Goal: Book appointment/travel/reservation

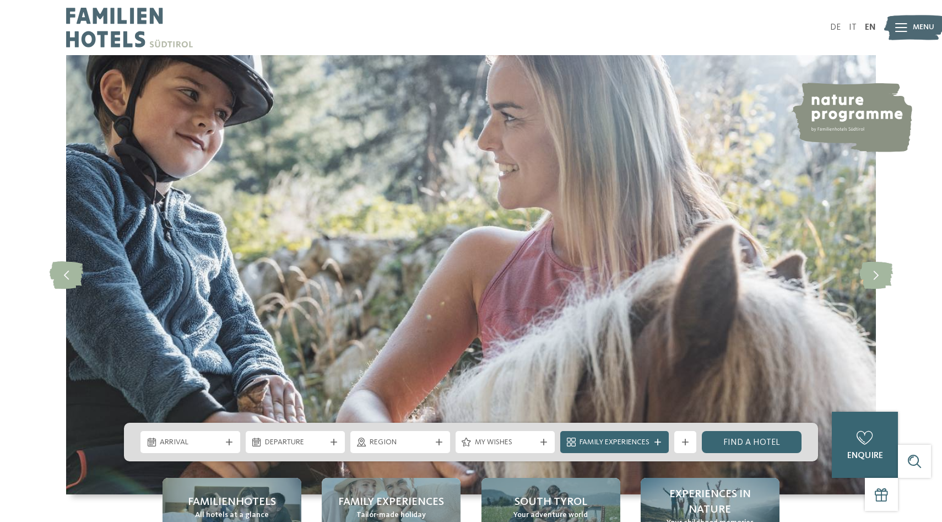
click at [901, 28] on icon at bounding box center [901, 27] width 12 height 9
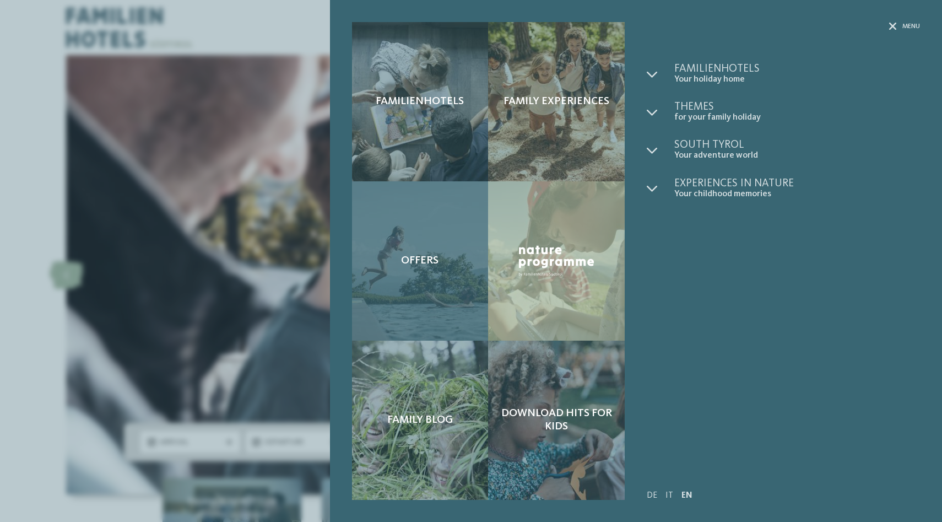
click at [418, 219] on div "Offers" at bounding box center [420, 260] width 137 height 159
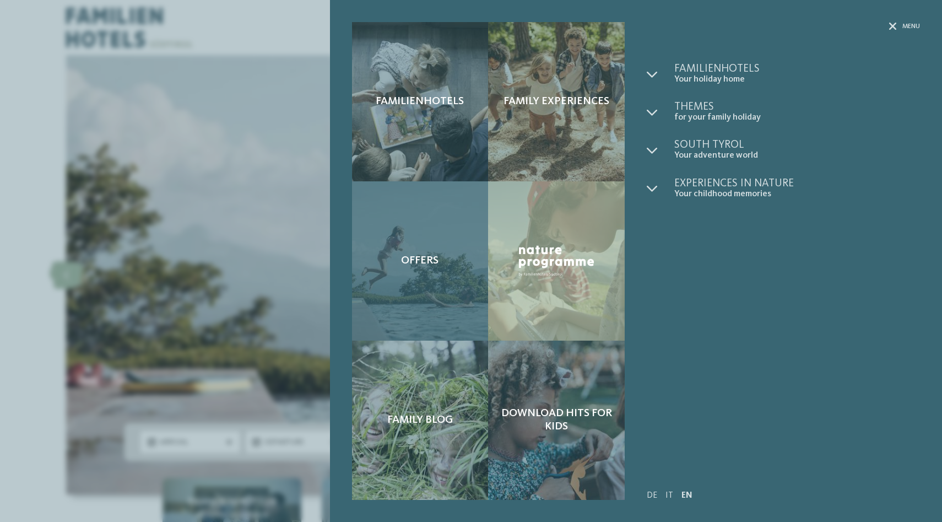
click at [429, 256] on span "Offers" at bounding box center [419, 260] width 37 height 13
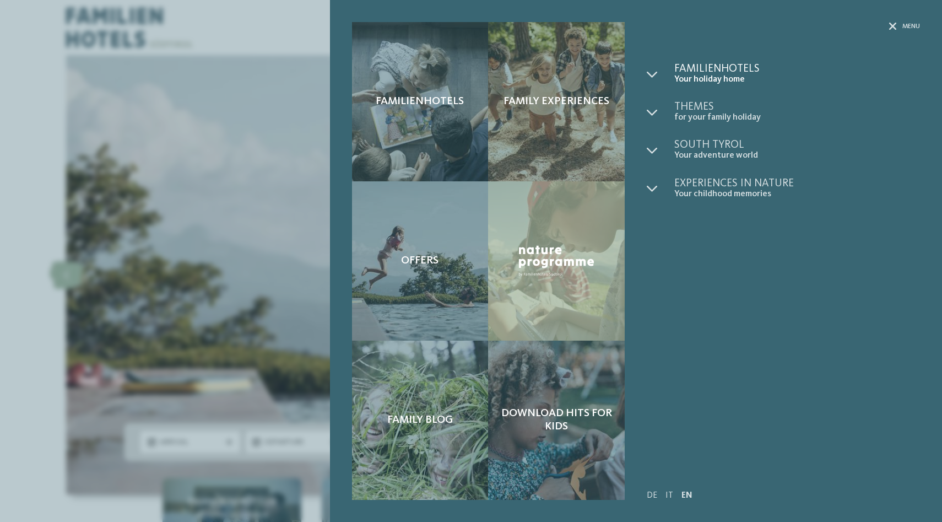
click at [730, 79] on span "Your holiday home" at bounding box center [797, 79] width 246 height 10
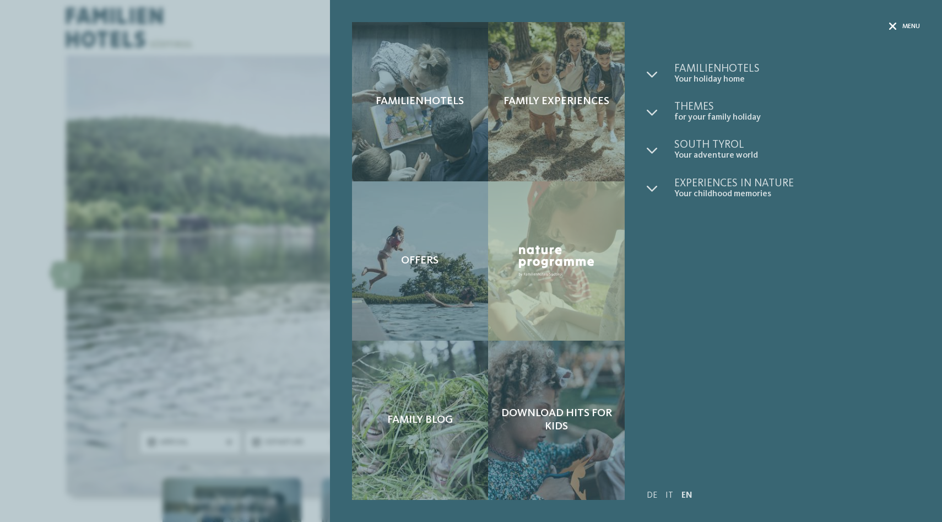
click at [902, 31] on span "Menu" at bounding box center [911, 26] width 18 height 9
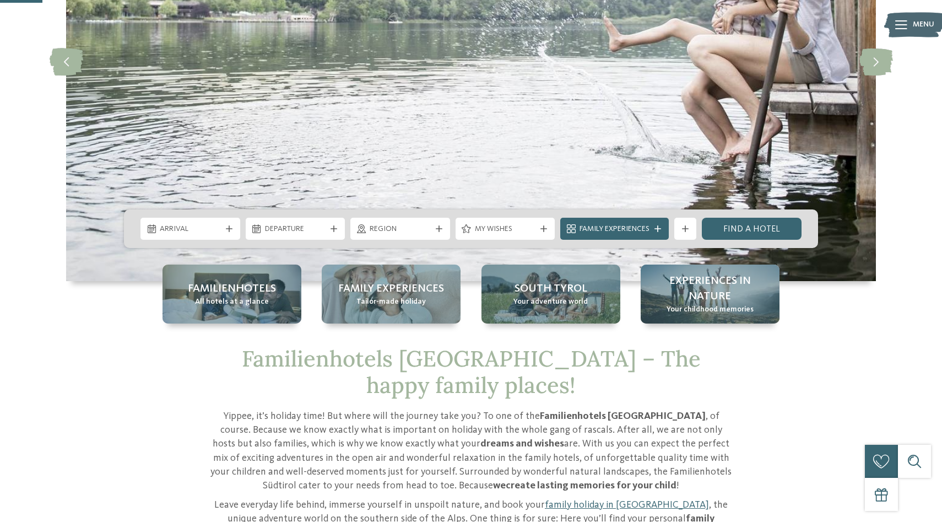
scroll to position [216, 0]
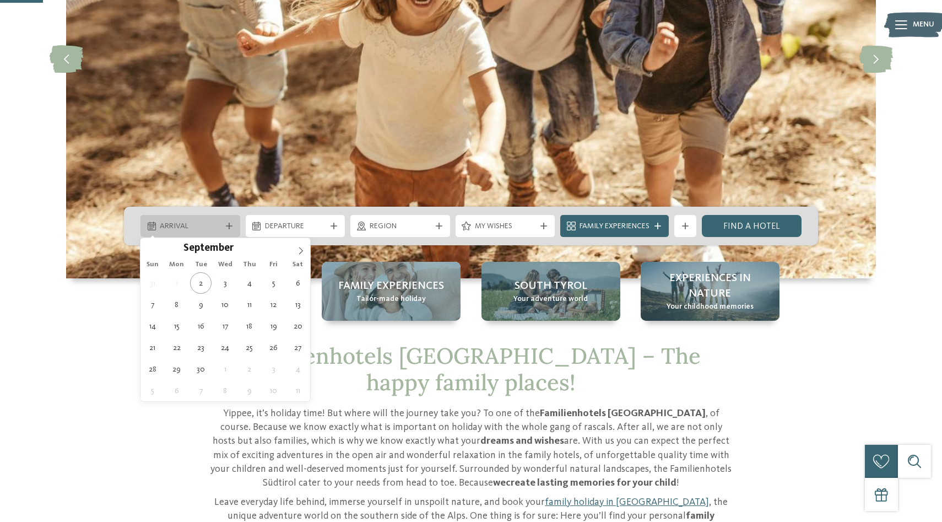
click at [226, 224] on icon at bounding box center [229, 225] width 7 height 7
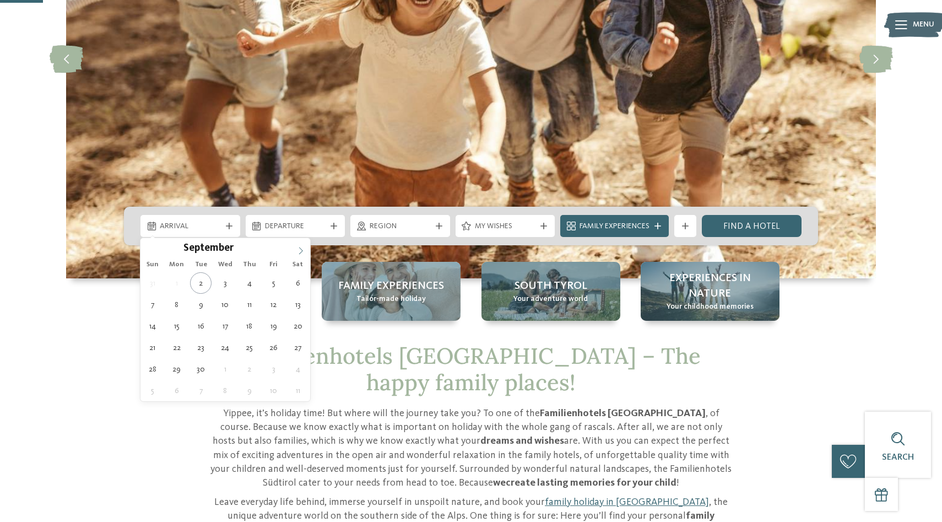
click at [302, 247] on icon at bounding box center [301, 251] width 8 height 8
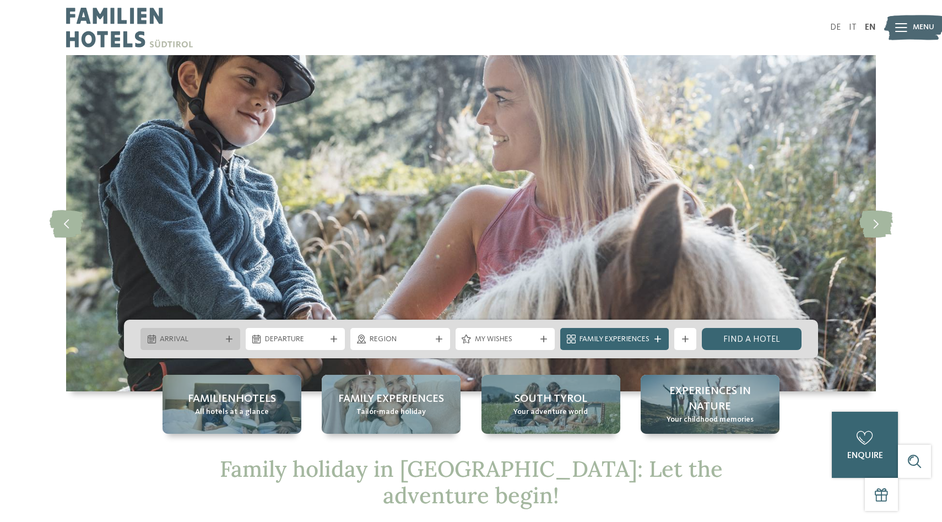
click at [230, 336] on icon at bounding box center [229, 338] width 7 height 7
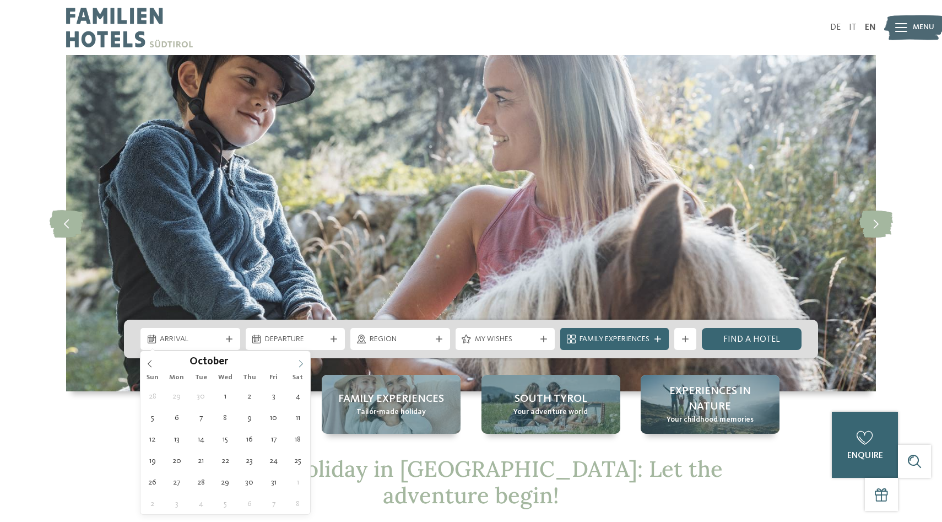
click at [301, 362] on icon at bounding box center [301, 363] width 4 height 7
type div "13.12.2025"
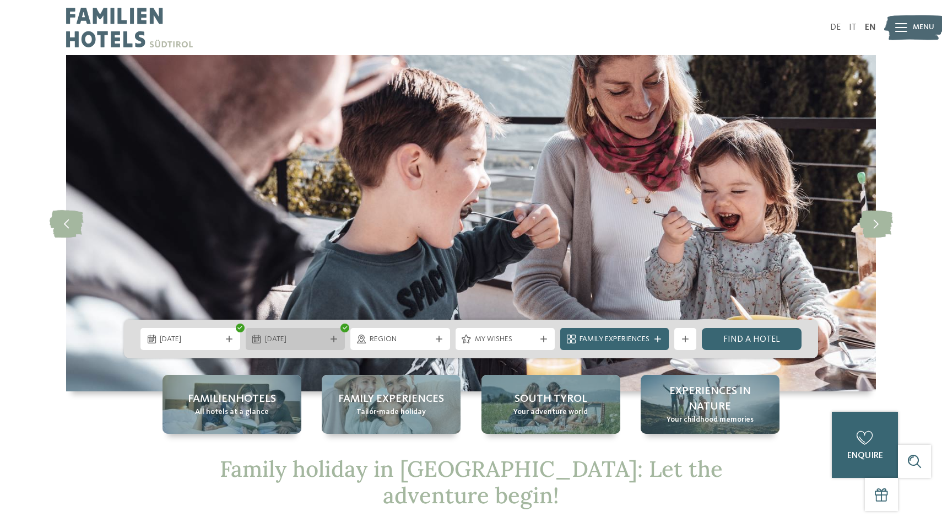
click at [336, 338] on icon at bounding box center [333, 338] width 7 height 7
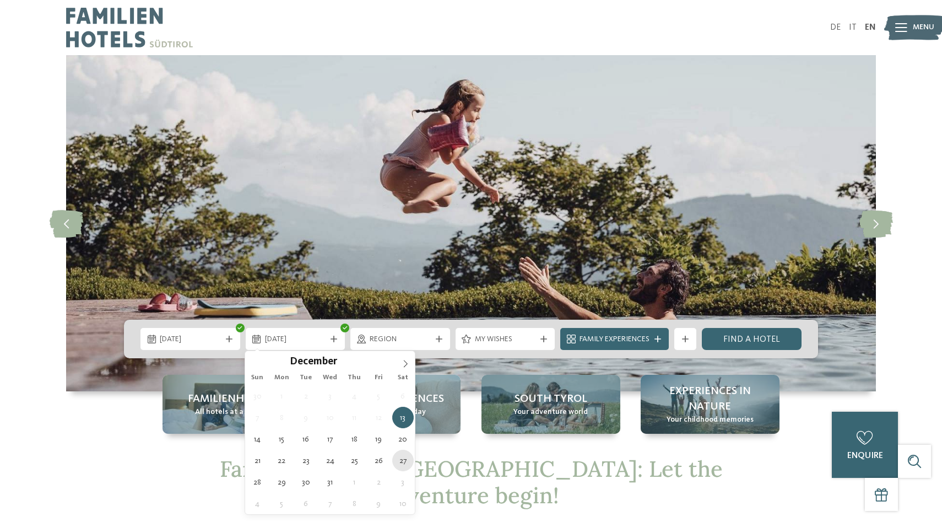
type div "27.12.2025"
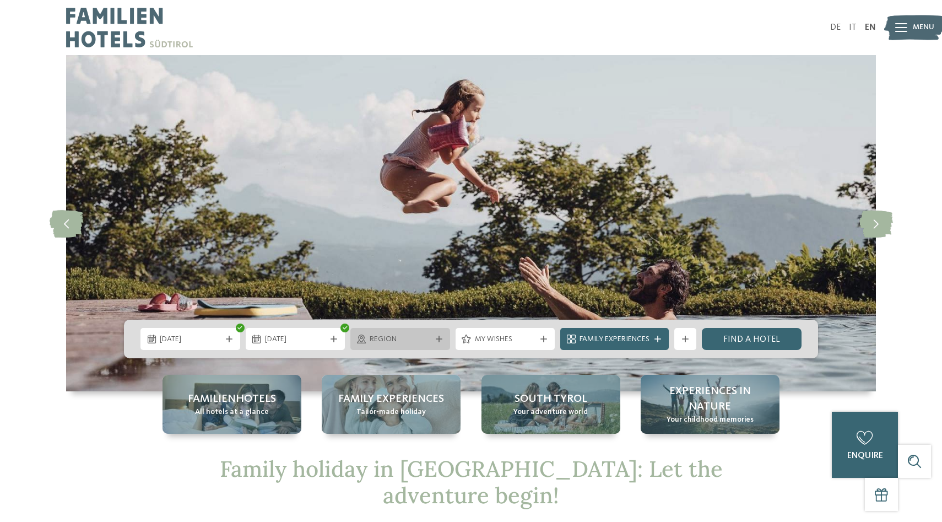
click at [428, 339] on span "Region" at bounding box center [400, 339] width 61 height 11
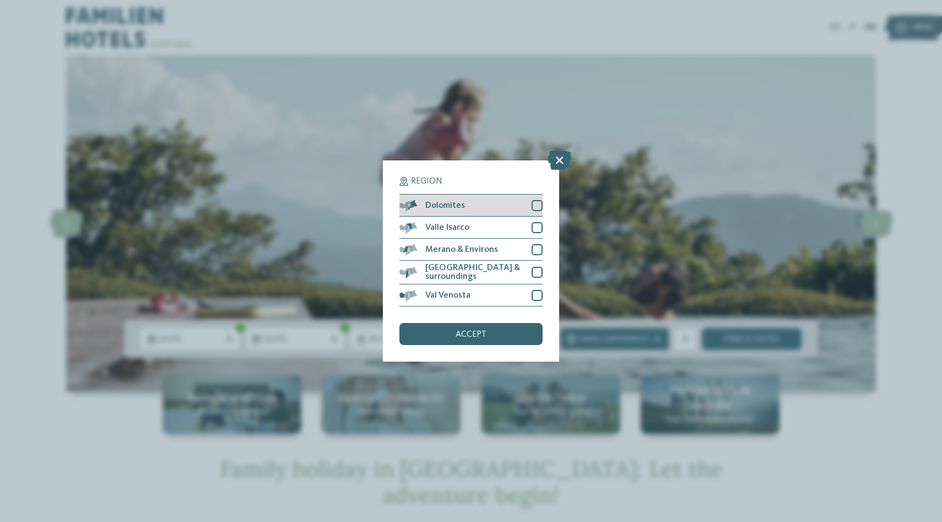
click at [536, 204] on div at bounding box center [536, 205] width 11 height 11
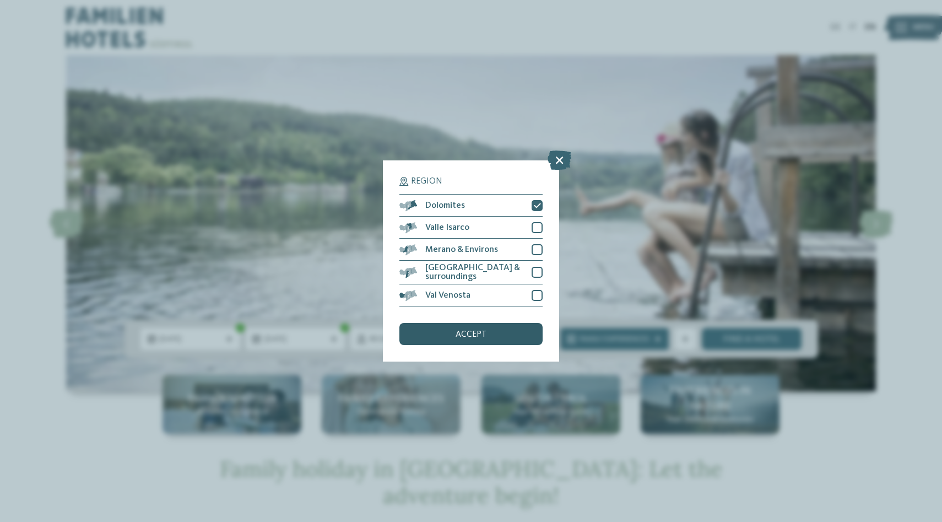
click at [494, 338] on div "accept" at bounding box center [470, 334] width 143 height 22
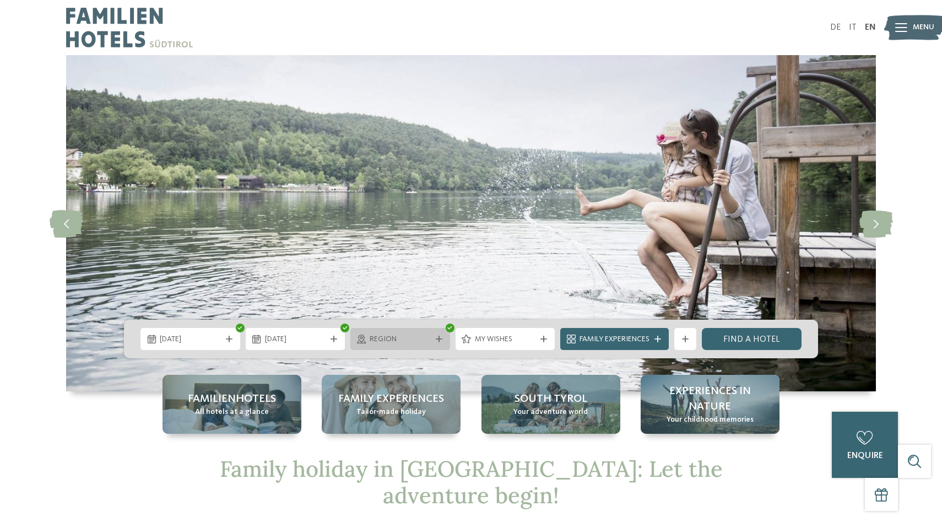
click at [437, 341] on icon at bounding box center [439, 338] width 7 height 7
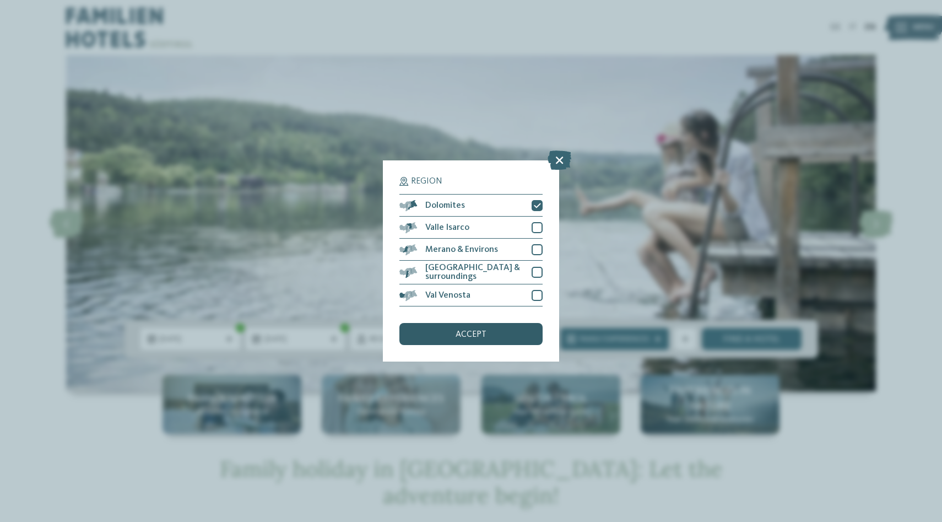
click at [462, 341] on div "accept" at bounding box center [470, 334] width 143 height 22
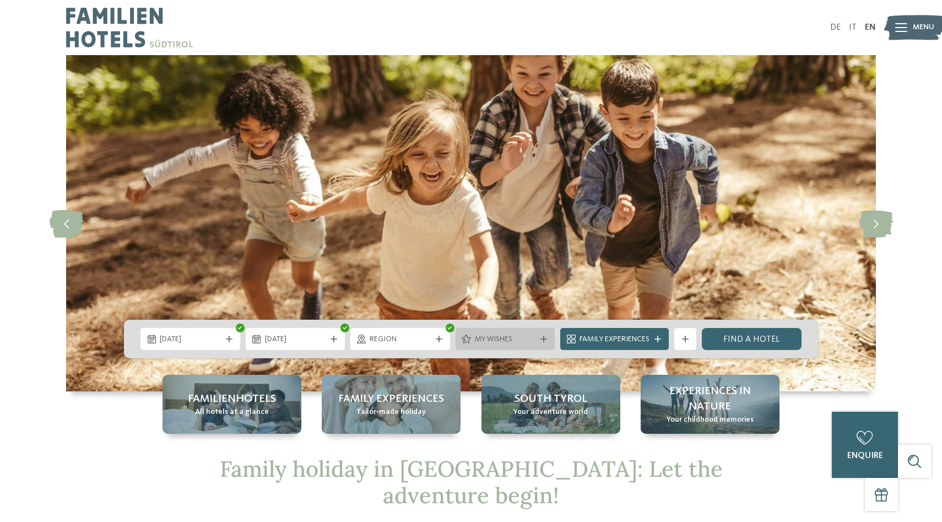
click at [512, 344] on span "My wishes" at bounding box center [505, 339] width 61 height 11
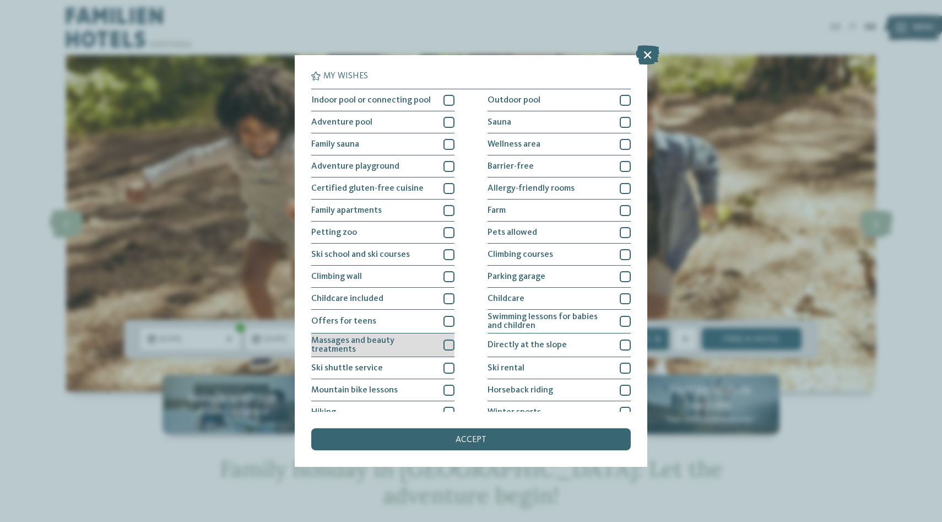
scroll to position [54, 0]
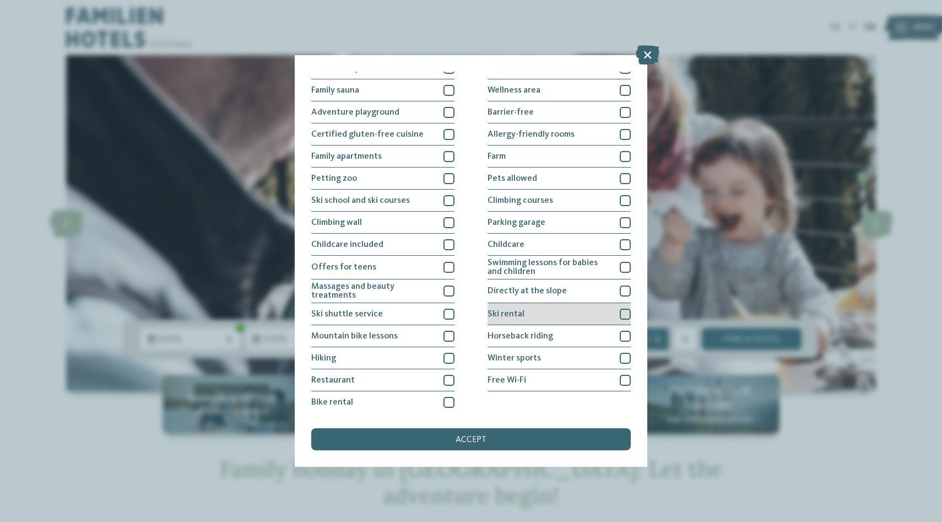
click at [627, 310] on div at bounding box center [625, 313] width 11 height 11
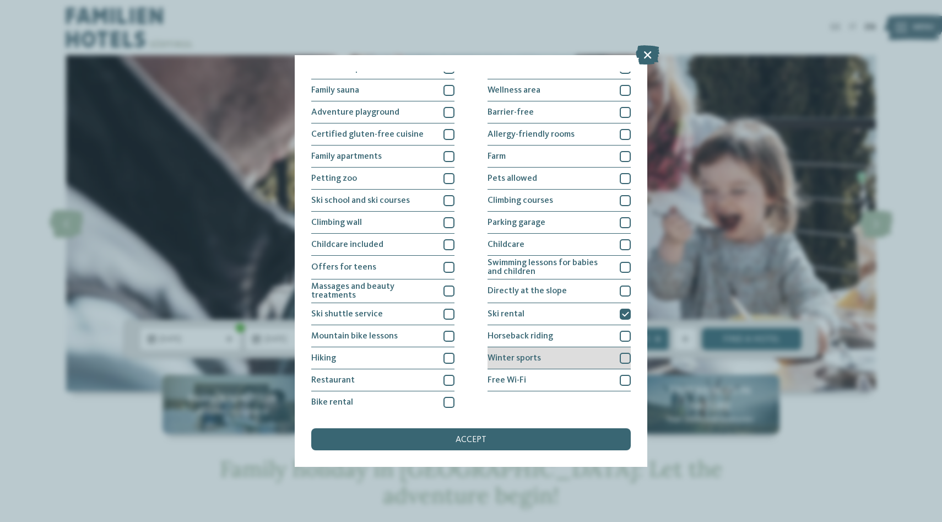
click at [623, 354] on div at bounding box center [625, 357] width 11 height 11
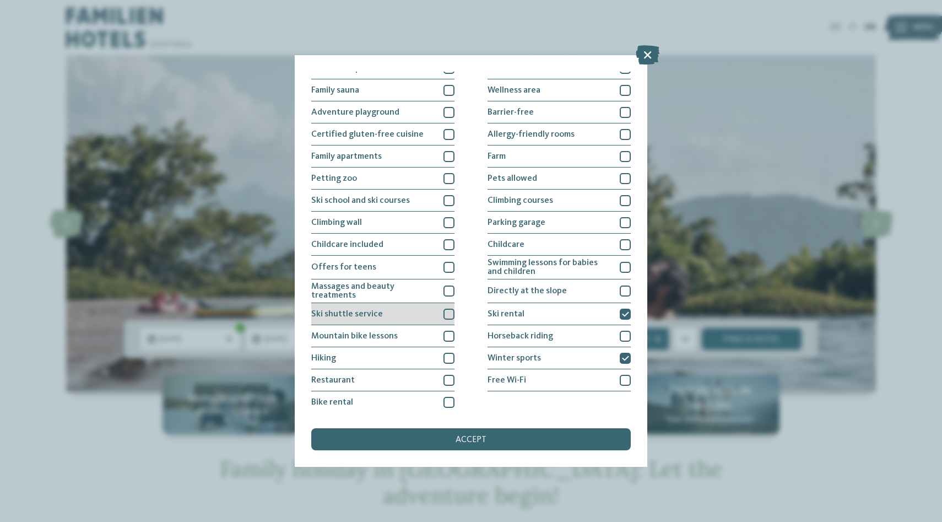
click at [444, 308] on div at bounding box center [448, 313] width 11 height 11
click at [449, 289] on div at bounding box center [448, 290] width 11 height 11
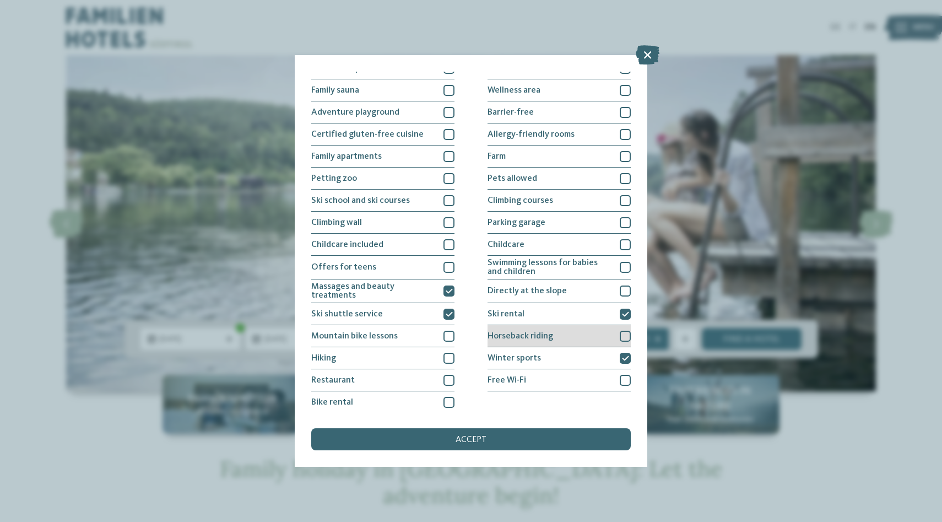
scroll to position [0, 0]
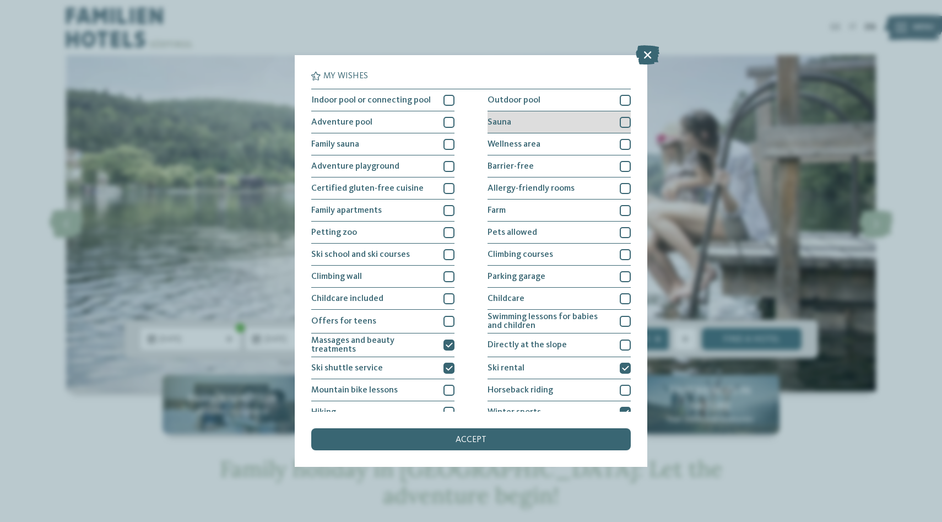
click at [627, 124] on div at bounding box center [625, 122] width 11 height 11
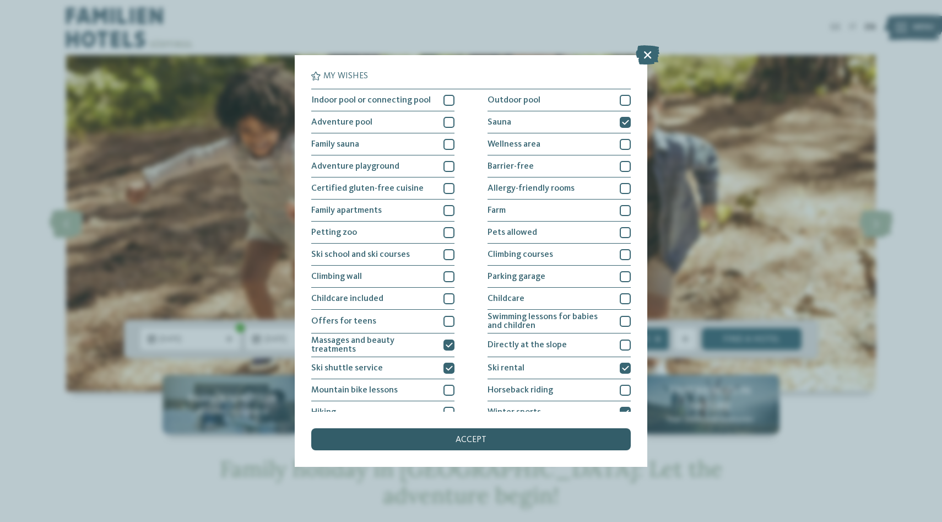
click at [465, 438] on span "accept" at bounding box center [470, 439] width 31 height 9
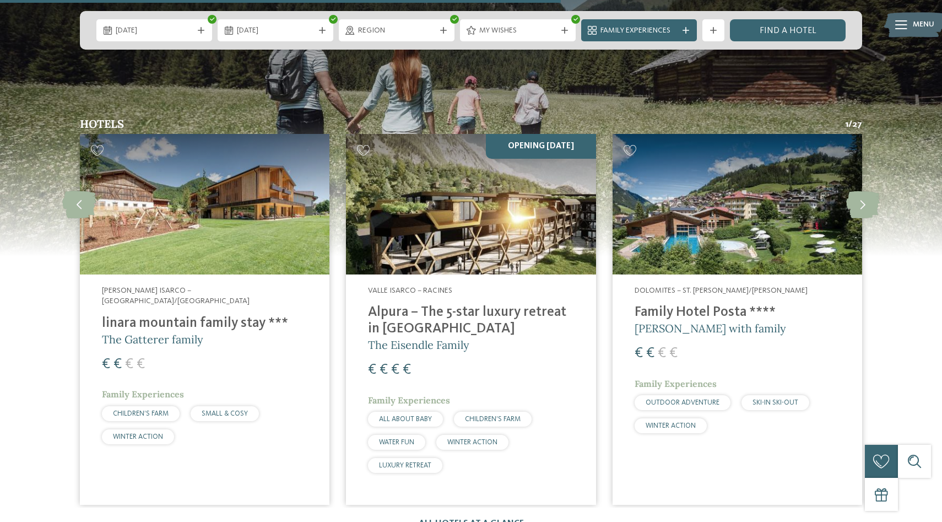
scroll to position [1957, 0]
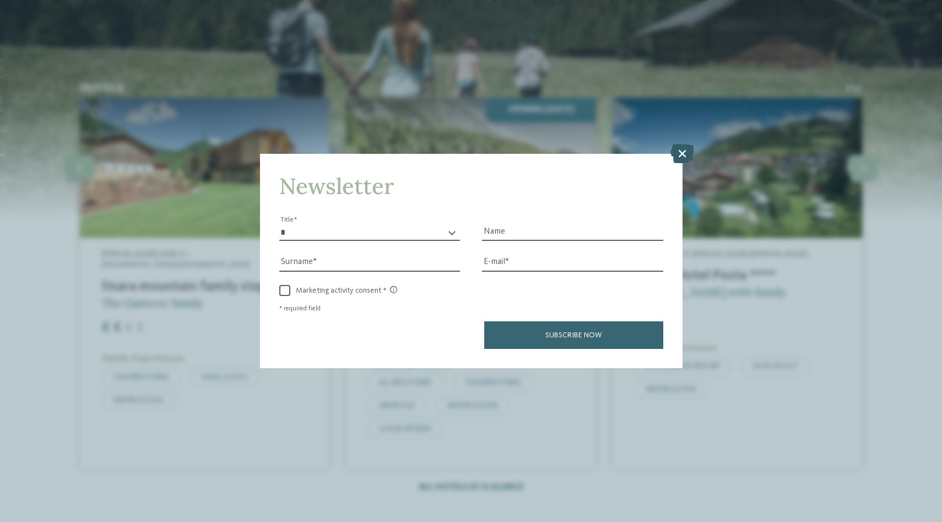
click at [685, 155] on icon at bounding box center [682, 153] width 24 height 19
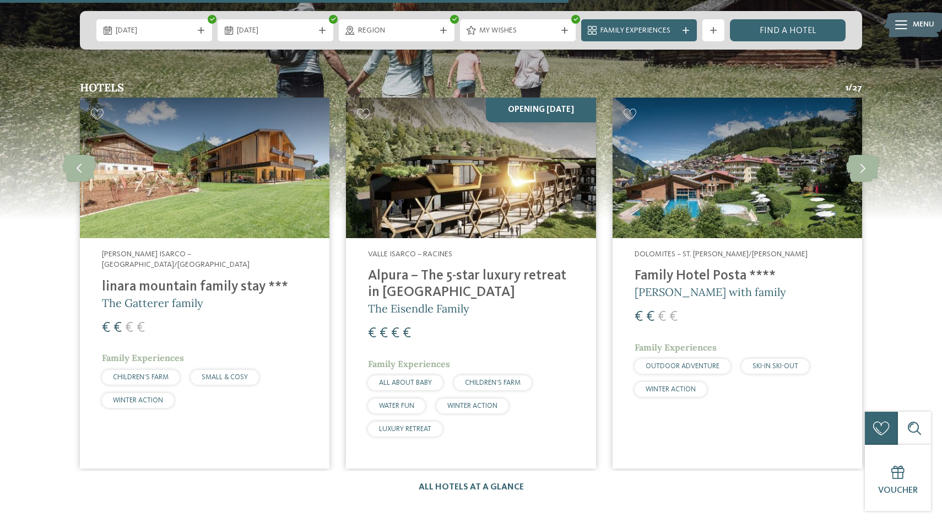
click at [449, 268] on h4 "Alpura – The 5-star luxury retreat in [GEOGRAPHIC_DATA]" at bounding box center [470, 284] width 205 height 33
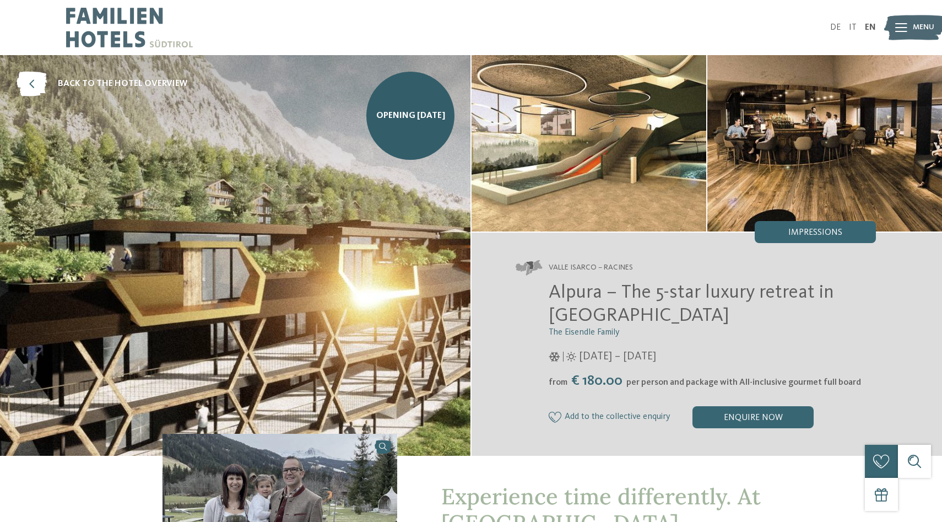
click at [630, 154] on img at bounding box center [588, 143] width 235 height 176
click at [791, 153] on img at bounding box center [824, 143] width 235 height 176
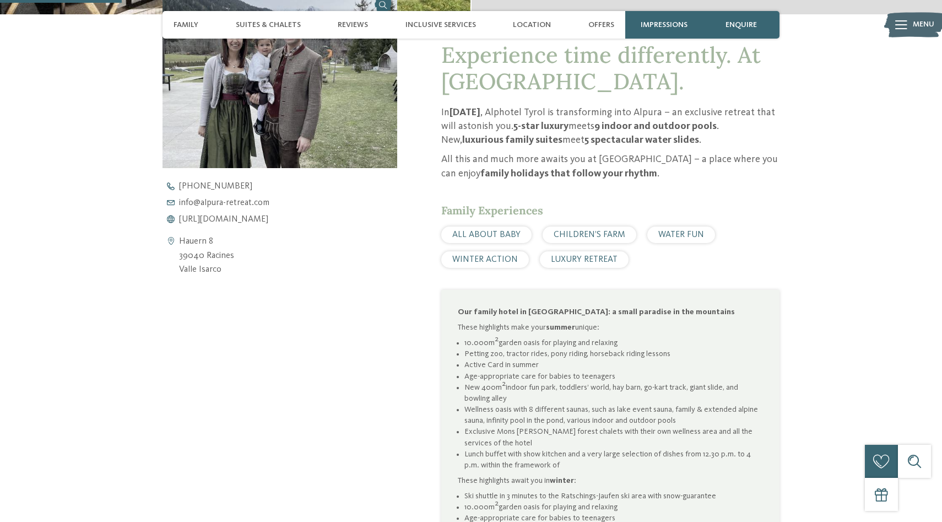
scroll to position [444, 0]
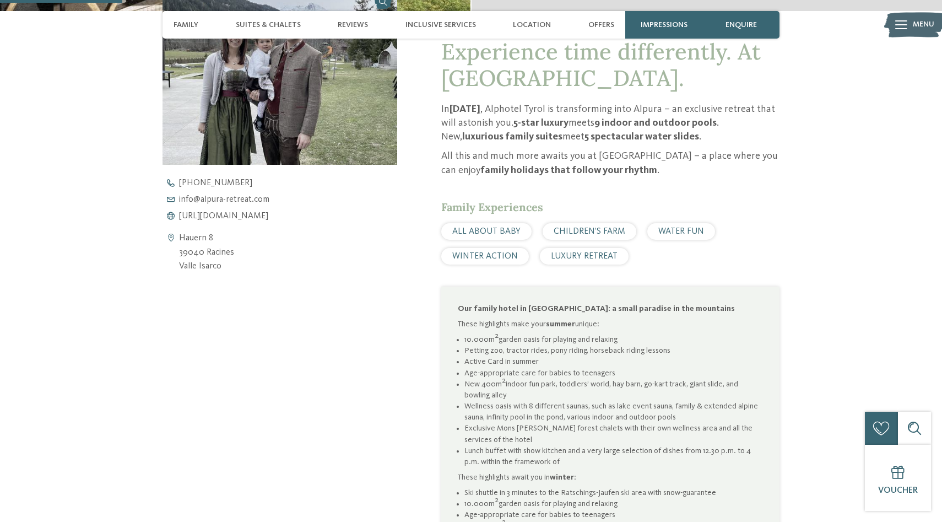
click at [483, 252] on span "WINTER ACTION" at bounding box center [485, 256] width 66 height 9
click at [485, 255] on span "WINTER ACTION" at bounding box center [485, 256] width 66 height 9
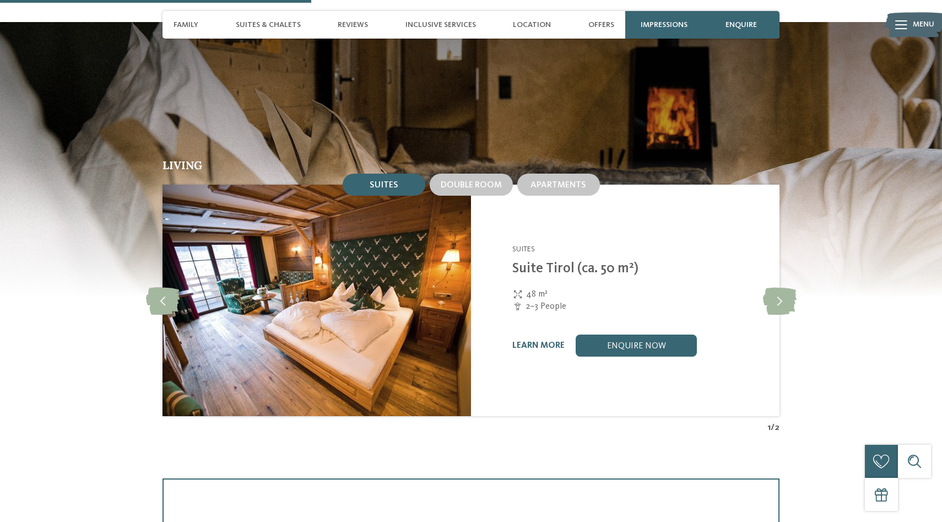
scroll to position [1152, 0]
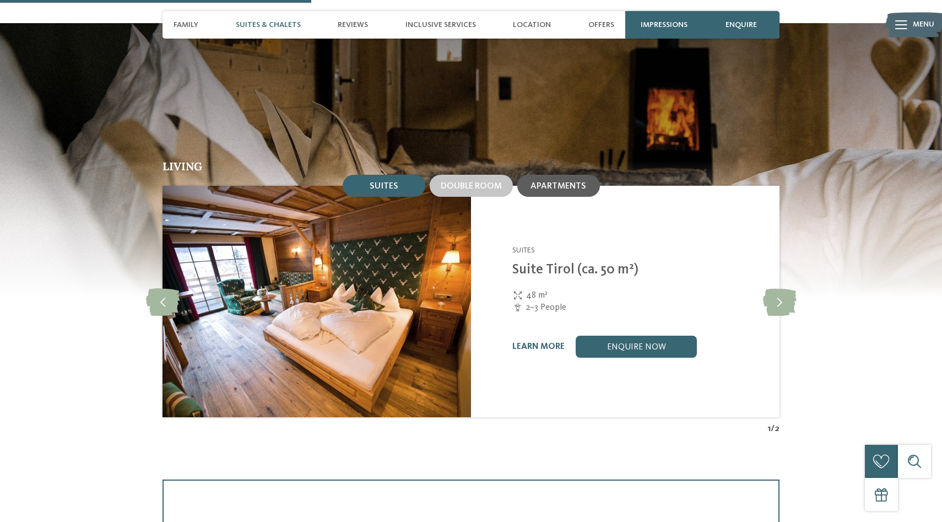
click at [564, 186] on span "Apartments" at bounding box center [558, 186] width 56 height 9
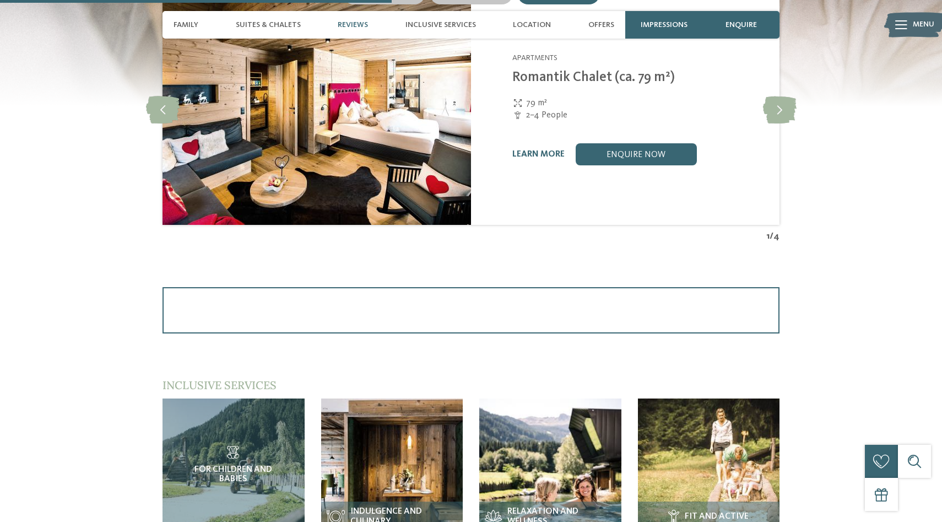
scroll to position [1316, 0]
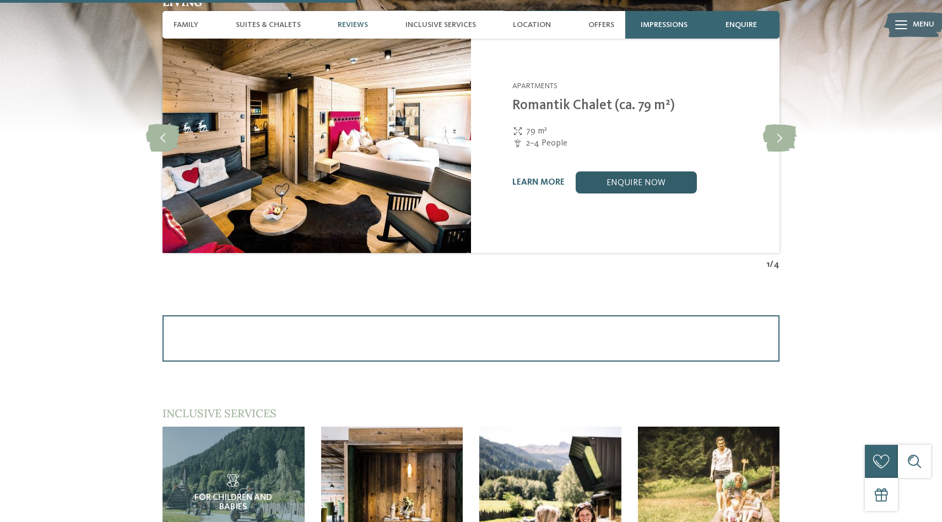
click at [646, 192] on link "enquire now" at bounding box center [636, 182] width 121 height 22
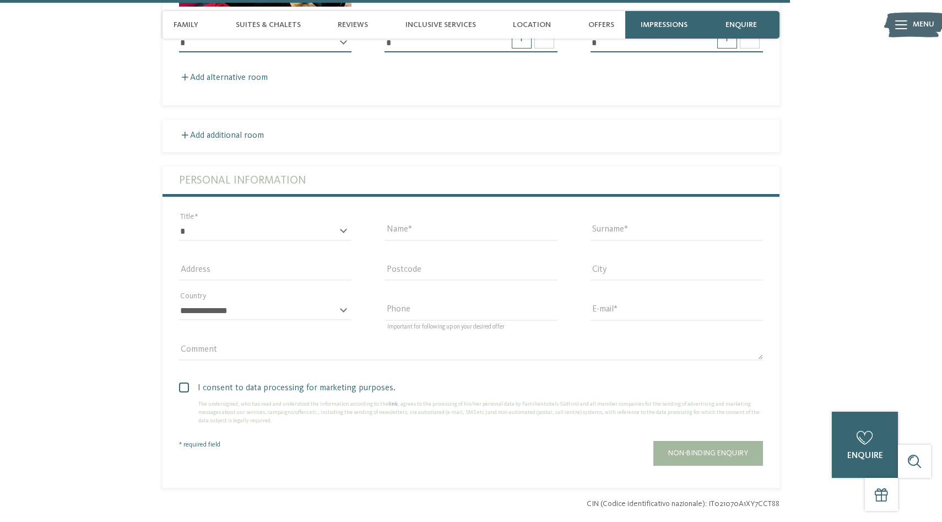
scroll to position [2978, 0]
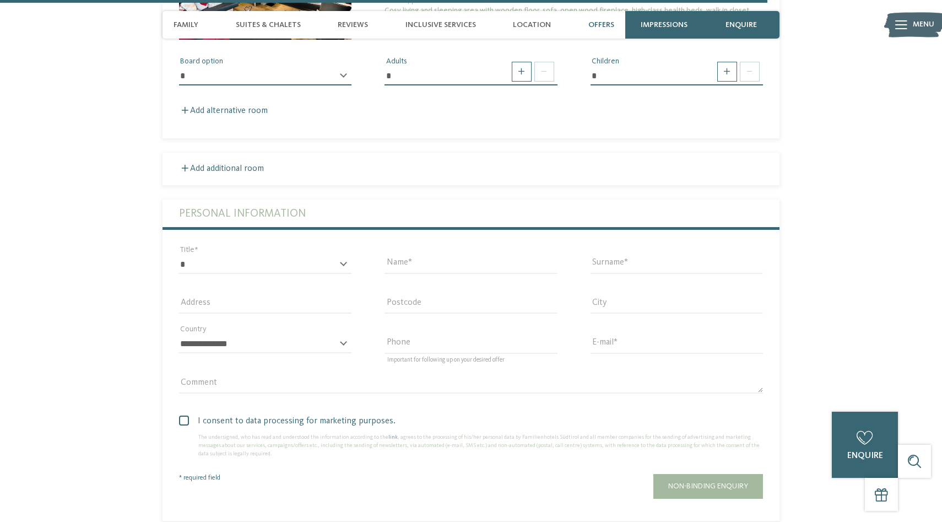
click at [603, 20] on span "Offers" at bounding box center [601, 24] width 26 height 9
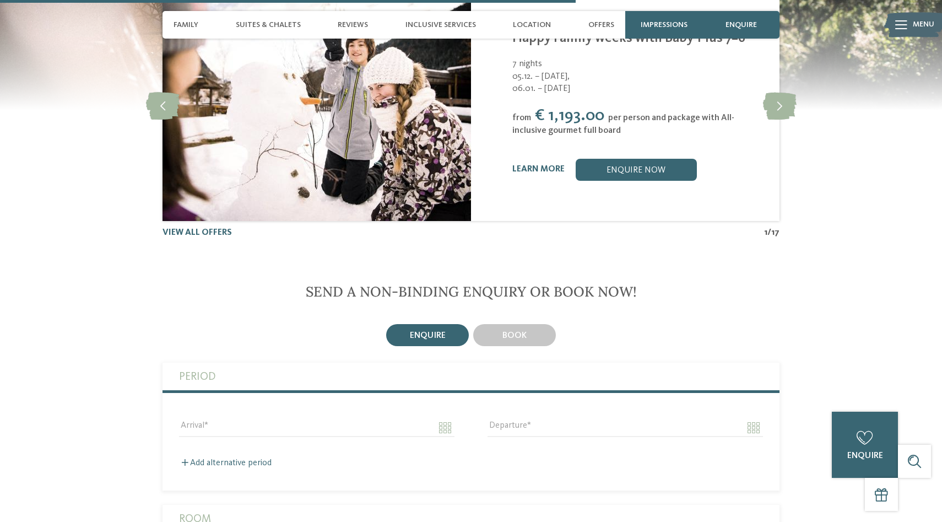
scroll to position [2316, 0]
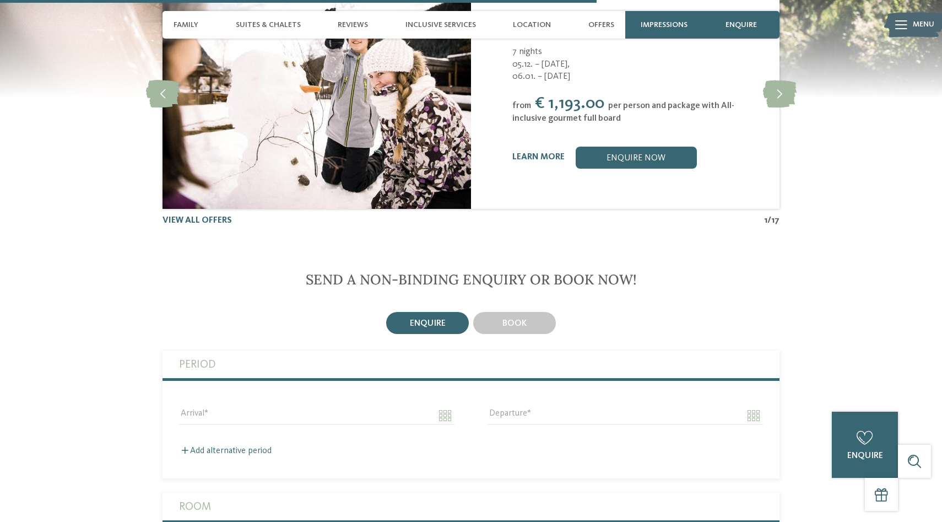
click at [432, 323] on span "enquire" at bounding box center [428, 323] width 36 height 9
